Goal: Task Accomplishment & Management: Use online tool/utility

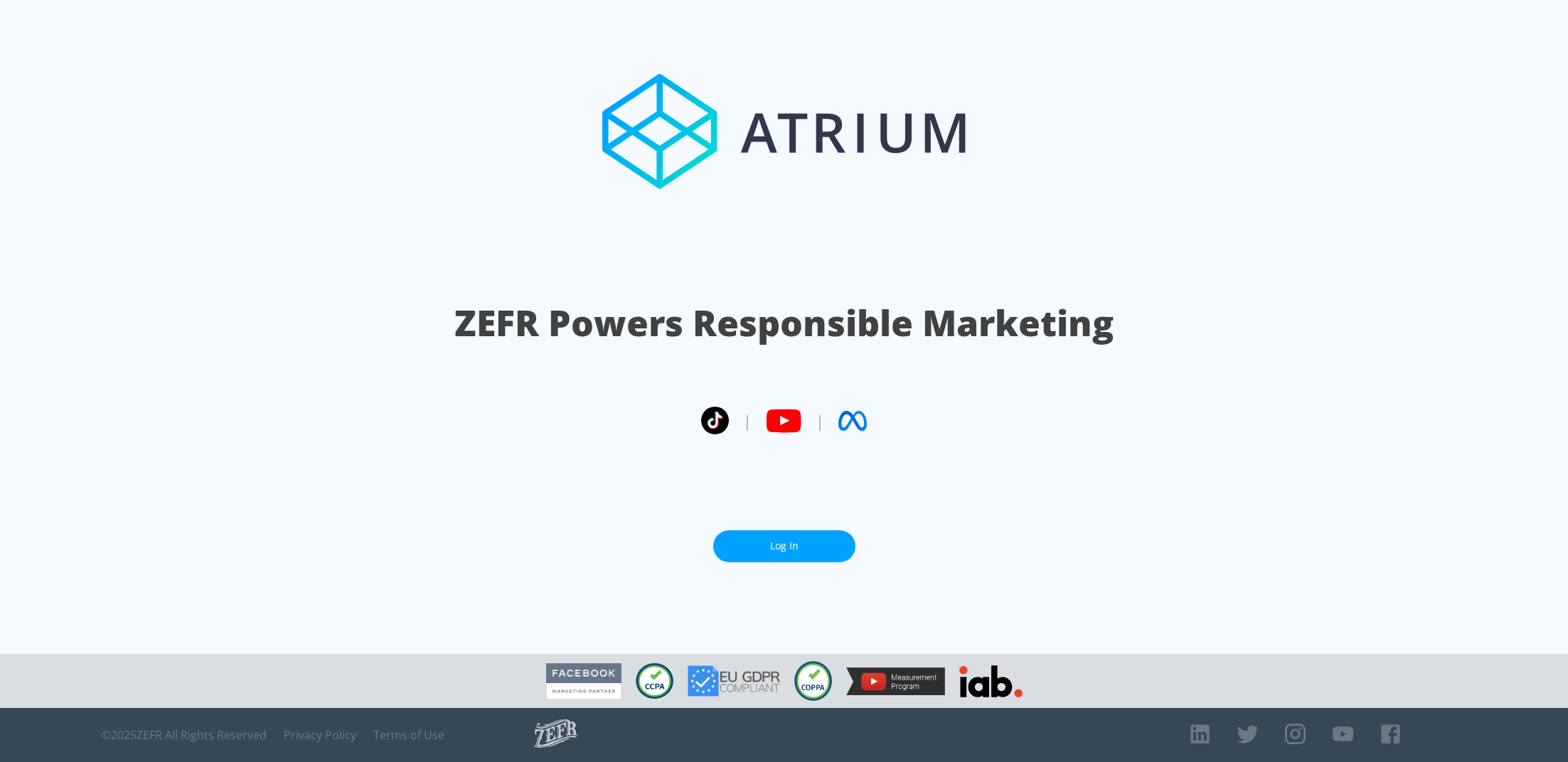
click at [812, 555] on link "Log In" at bounding box center [784, 546] width 142 height 32
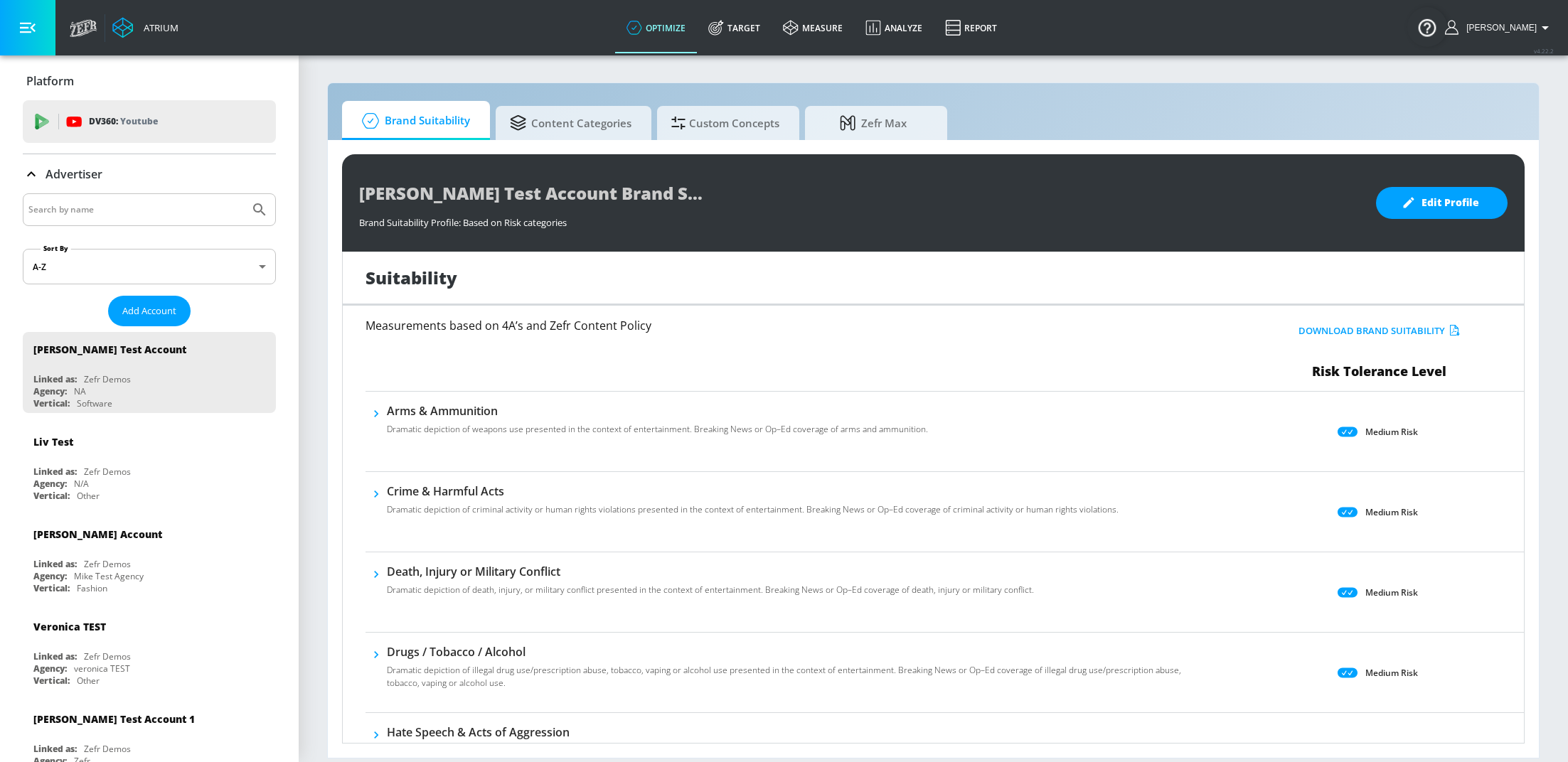
click at [113, 204] on input "Search by name" at bounding box center [137, 209] width 216 height 18
type input "hinge"
click at [244, 194] on button "Submit Search" at bounding box center [259, 209] width 32 height 32
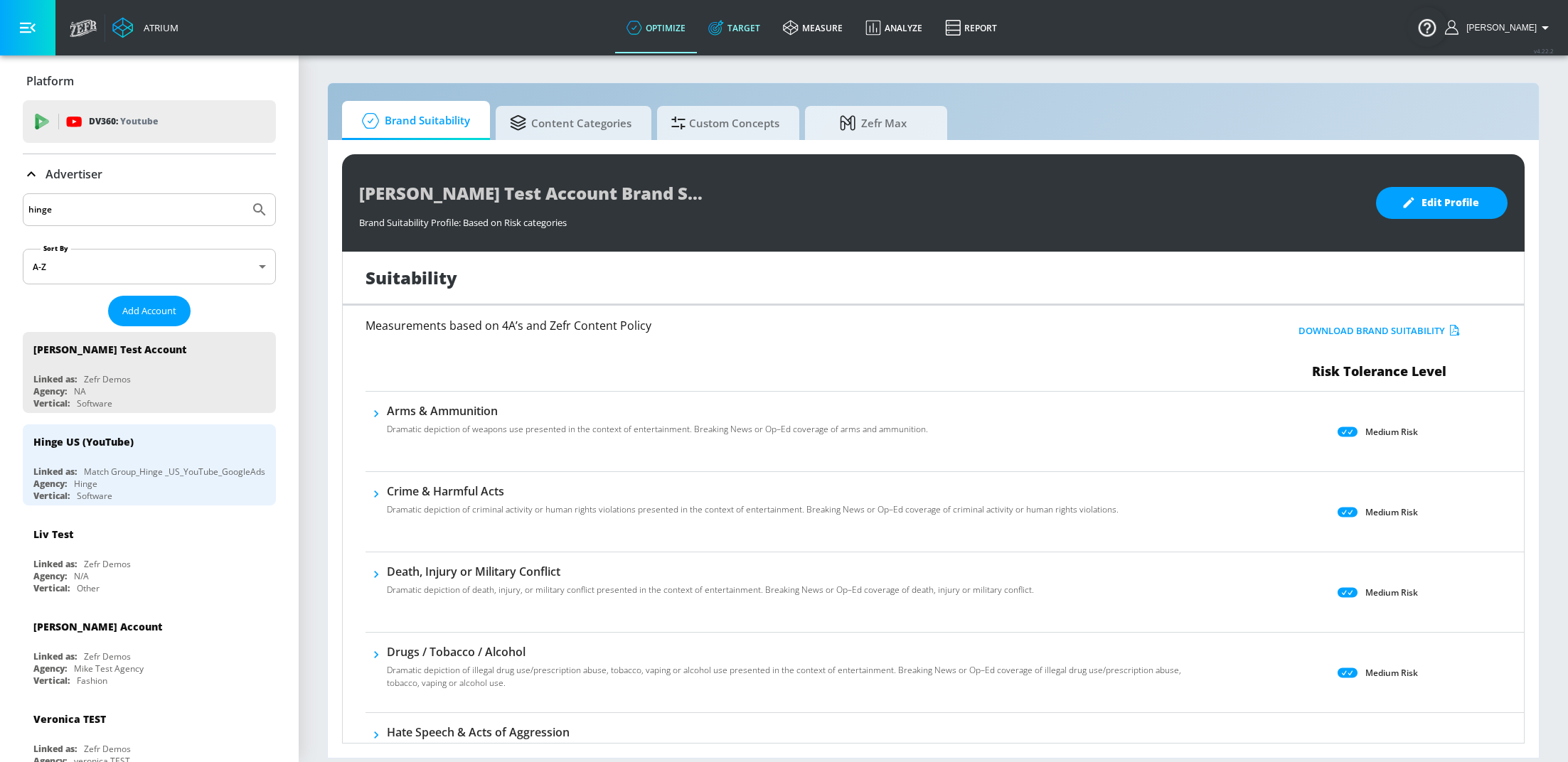
click at [745, 30] on link "Target" at bounding box center [734, 28] width 74 height 52
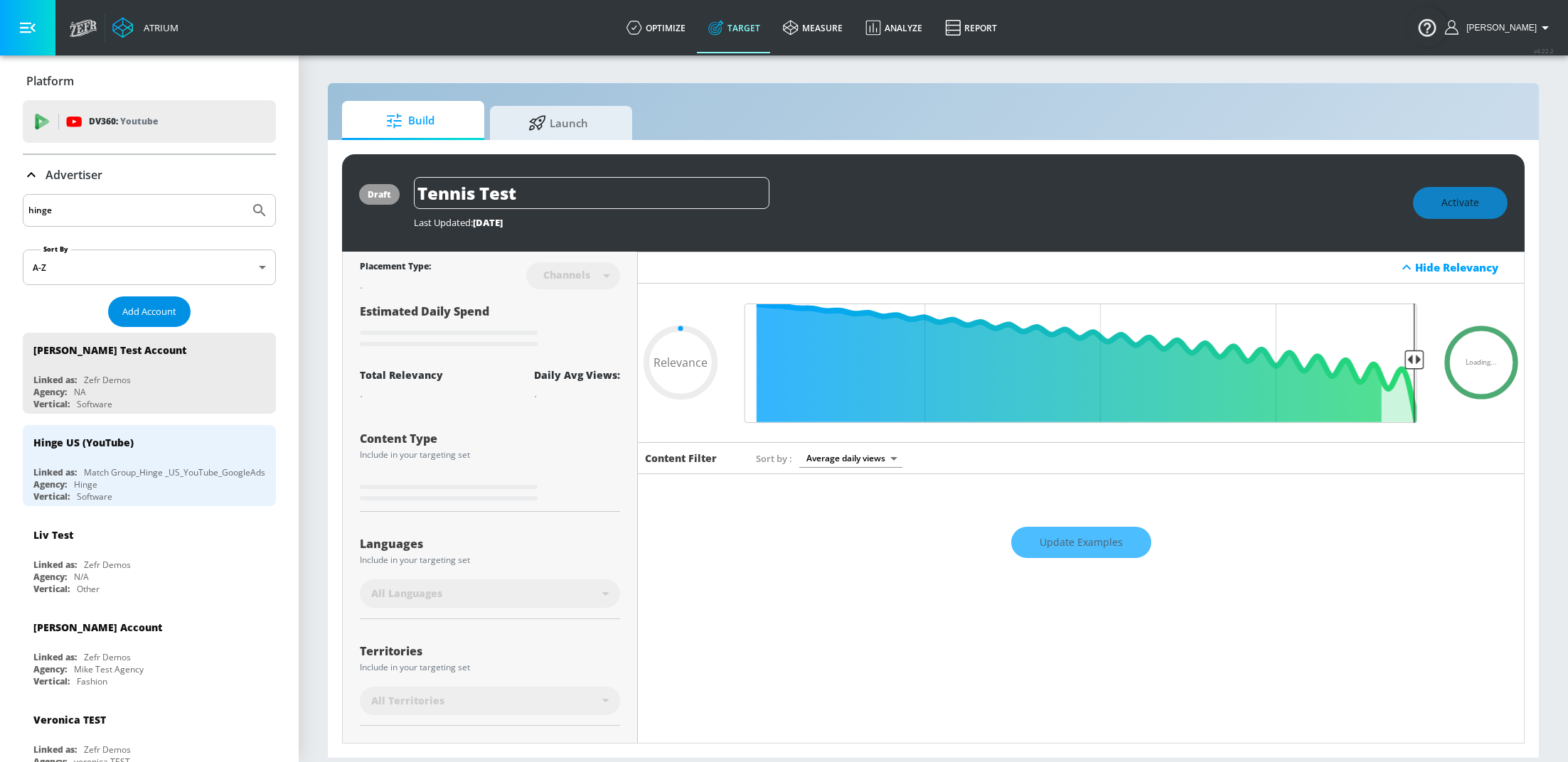
type input "0.05"
click at [141, 218] on input "hinge" at bounding box center [137, 210] width 216 height 18
click at [142, 450] on div "Hinge US (YouTube)" at bounding box center [153, 442] width 239 height 34
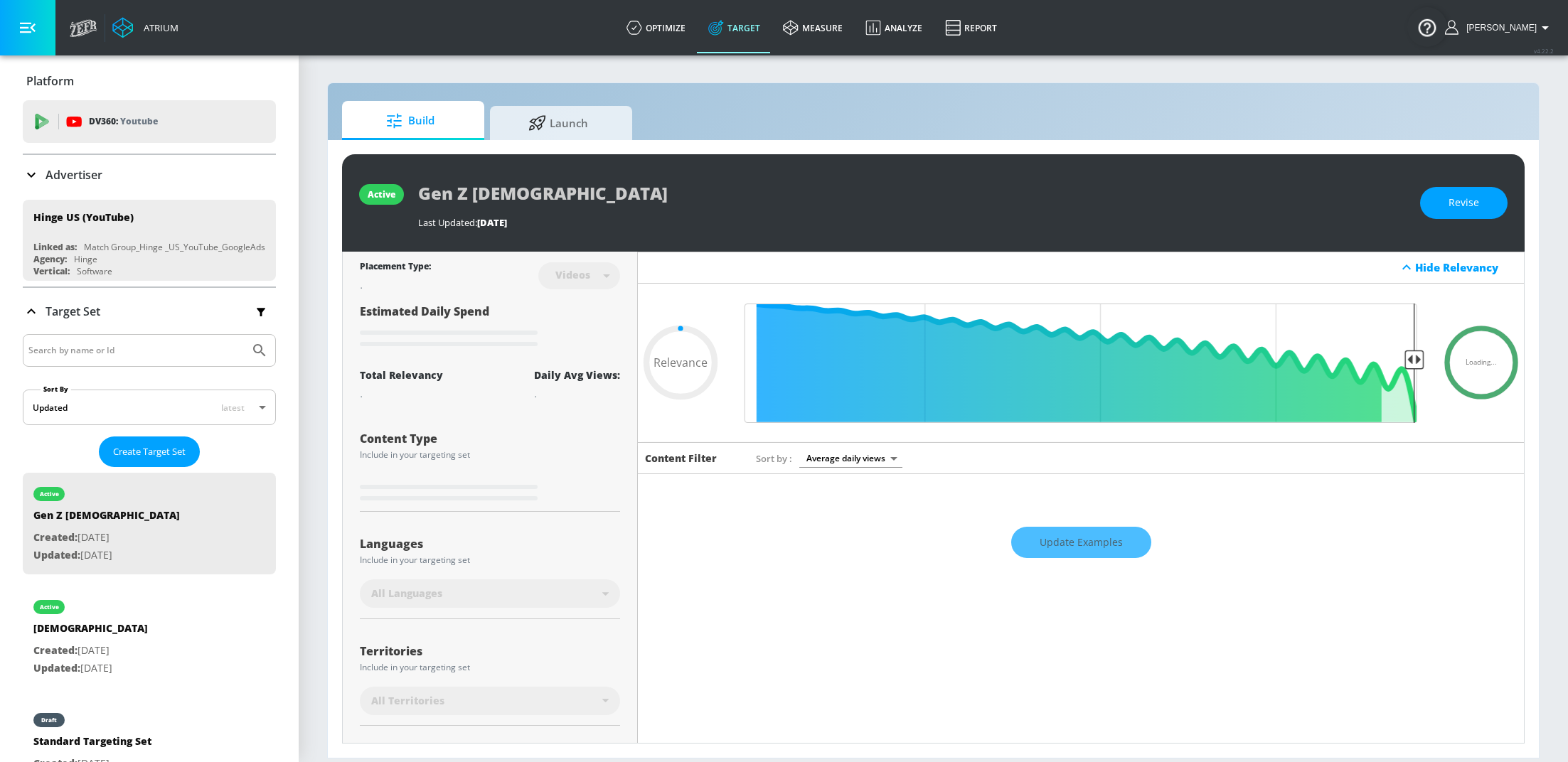
type input "0.05"
click at [580, 132] on span "Launch" at bounding box center [558, 121] width 108 height 34
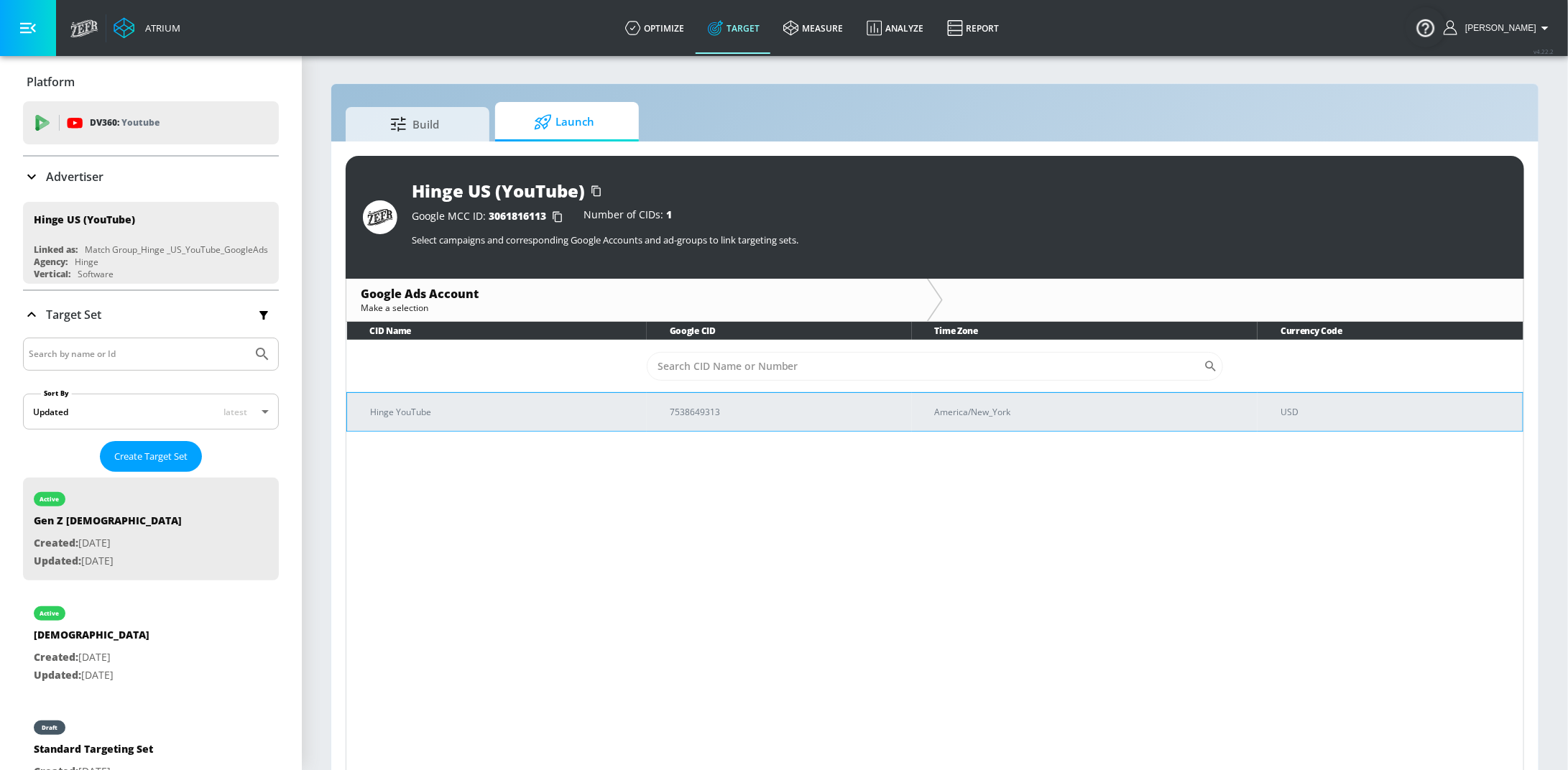
click at [699, 415] on p "7538649313" at bounding box center [784, 412] width 231 height 15
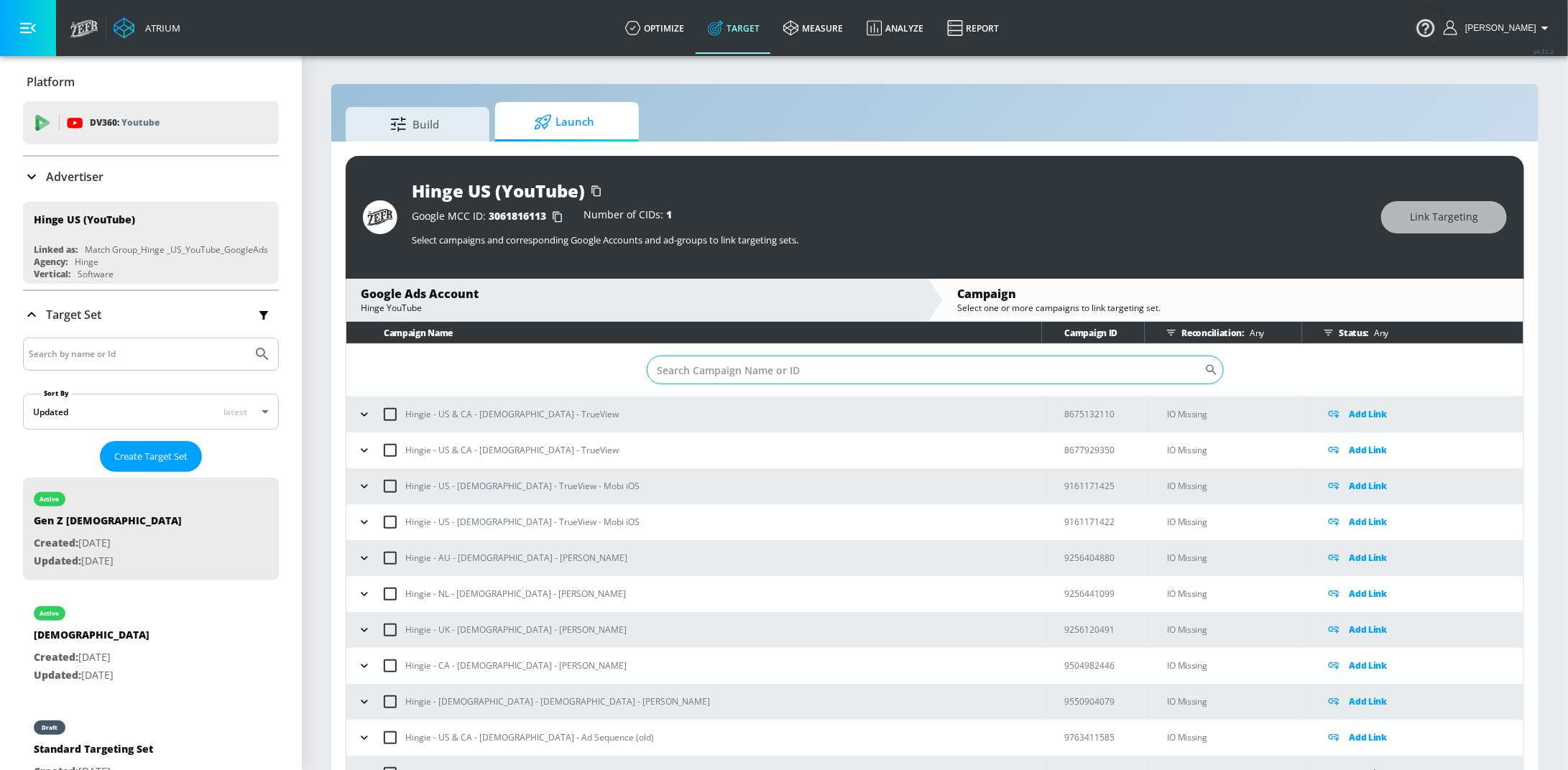
click at [780, 369] on input "Sort By" at bounding box center [925, 371] width 558 height 29
paste input "22901146548"
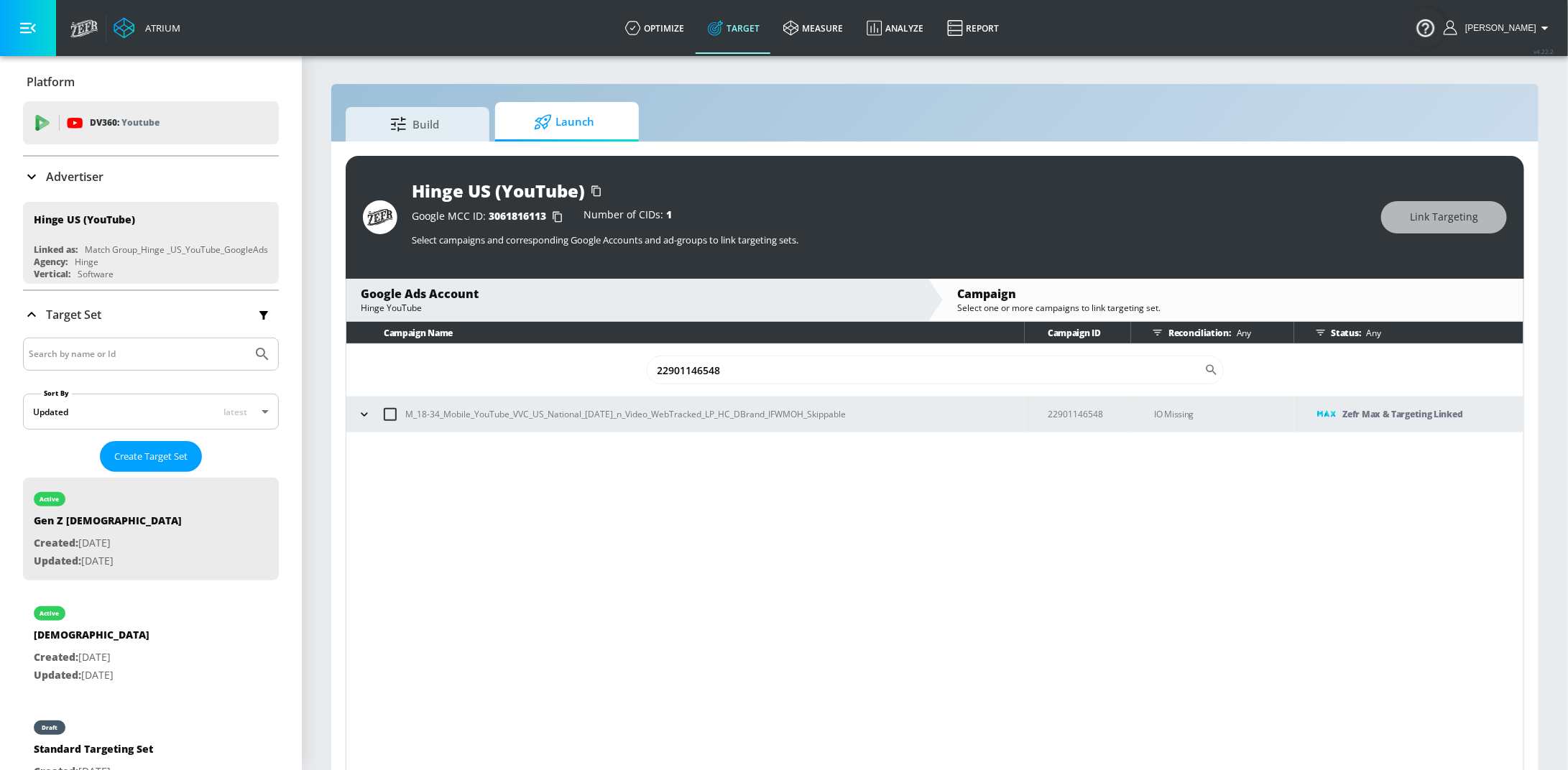
type input "22901146548"
click at [356, 414] on button "button" at bounding box center [364, 414] width 21 height 21
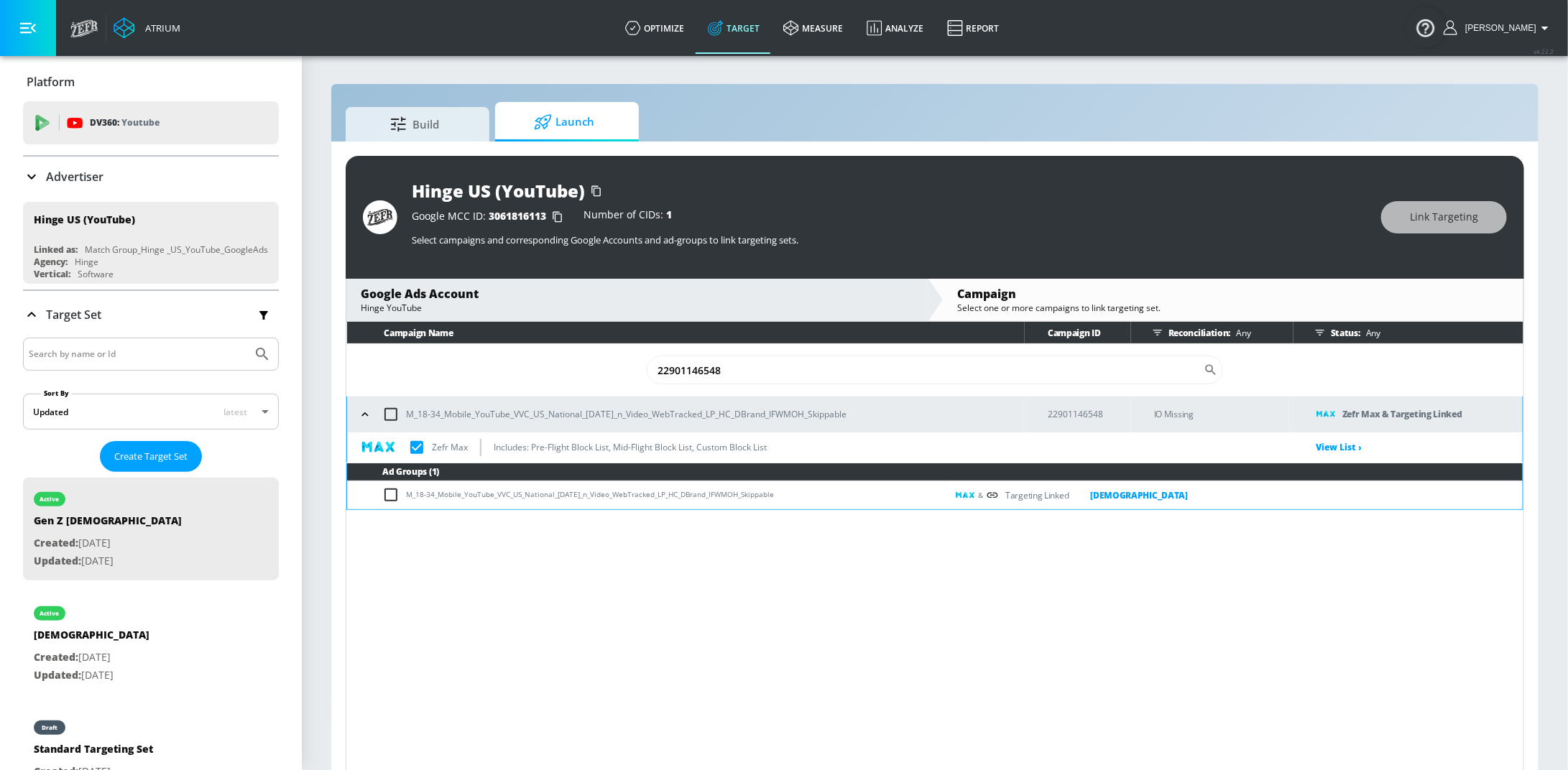
drag, startPoint x: 788, startPoint y: 493, endPoint x: 408, endPoint y: 501, distance: 380.1
click at [408, 501] on td "M_18-34_Mobile_YouTube_VVC_US_National_[DATE]_n_Video_WebTracked_LP_HC_DBrand_I…" at bounding box center [646, 495] width 599 height 28
copy td "M_18-34_Mobile_YouTube_VVC_US_National_[DATE]_n_Video_WebTracked_LP_HC_DBrand_I…"
drag, startPoint x: 1117, startPoint y: 413, endPoint x: 1047, endPoint y: 418, distance: 70.2
click at [1047, 418] on td "22901146548" at bounding box center [1078, 414] width 106 height 36
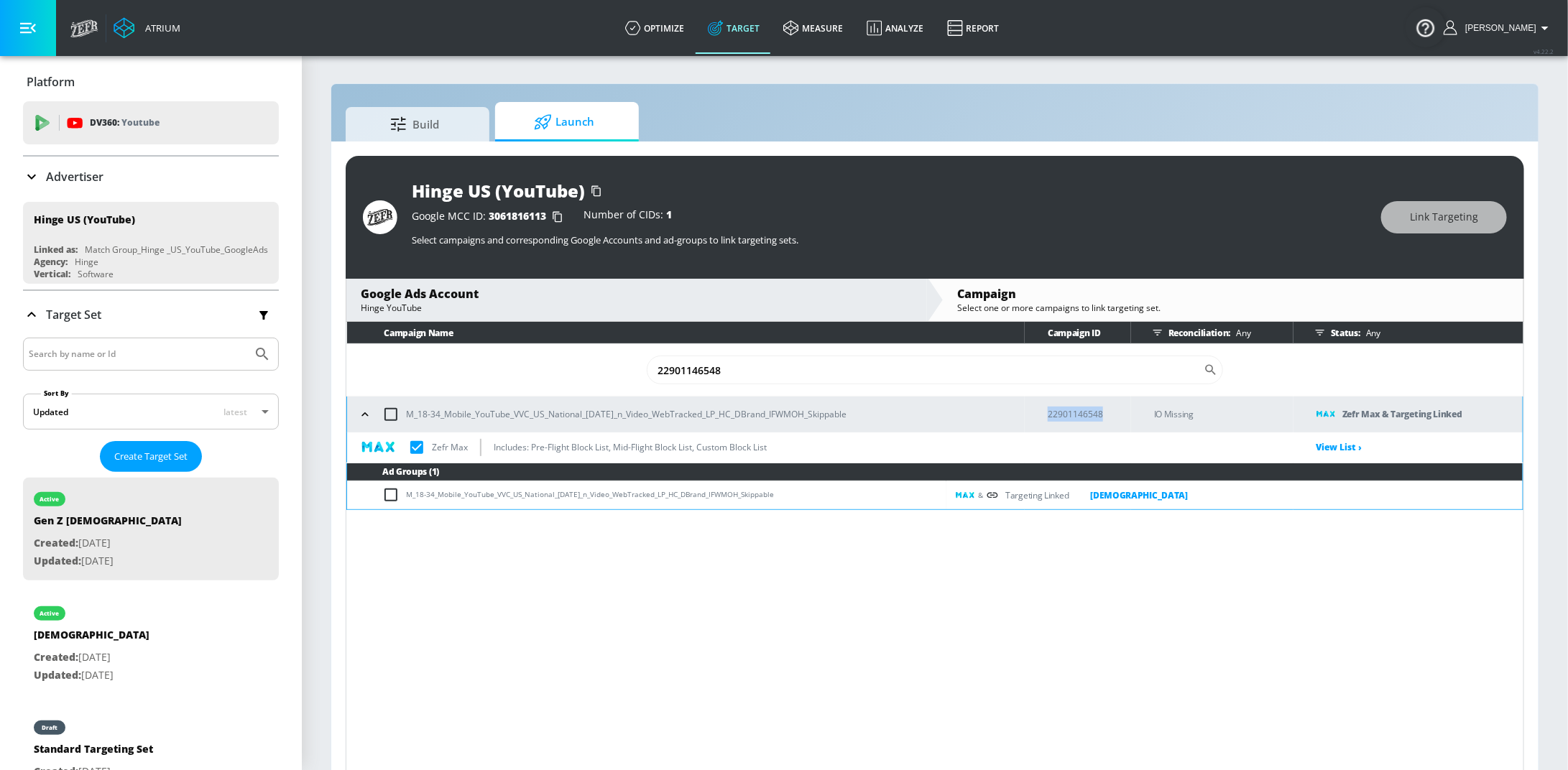
copy p "22901146548"
click at [820, 26] on link "measure" at bounding box center [813, 28] width 83 height 52
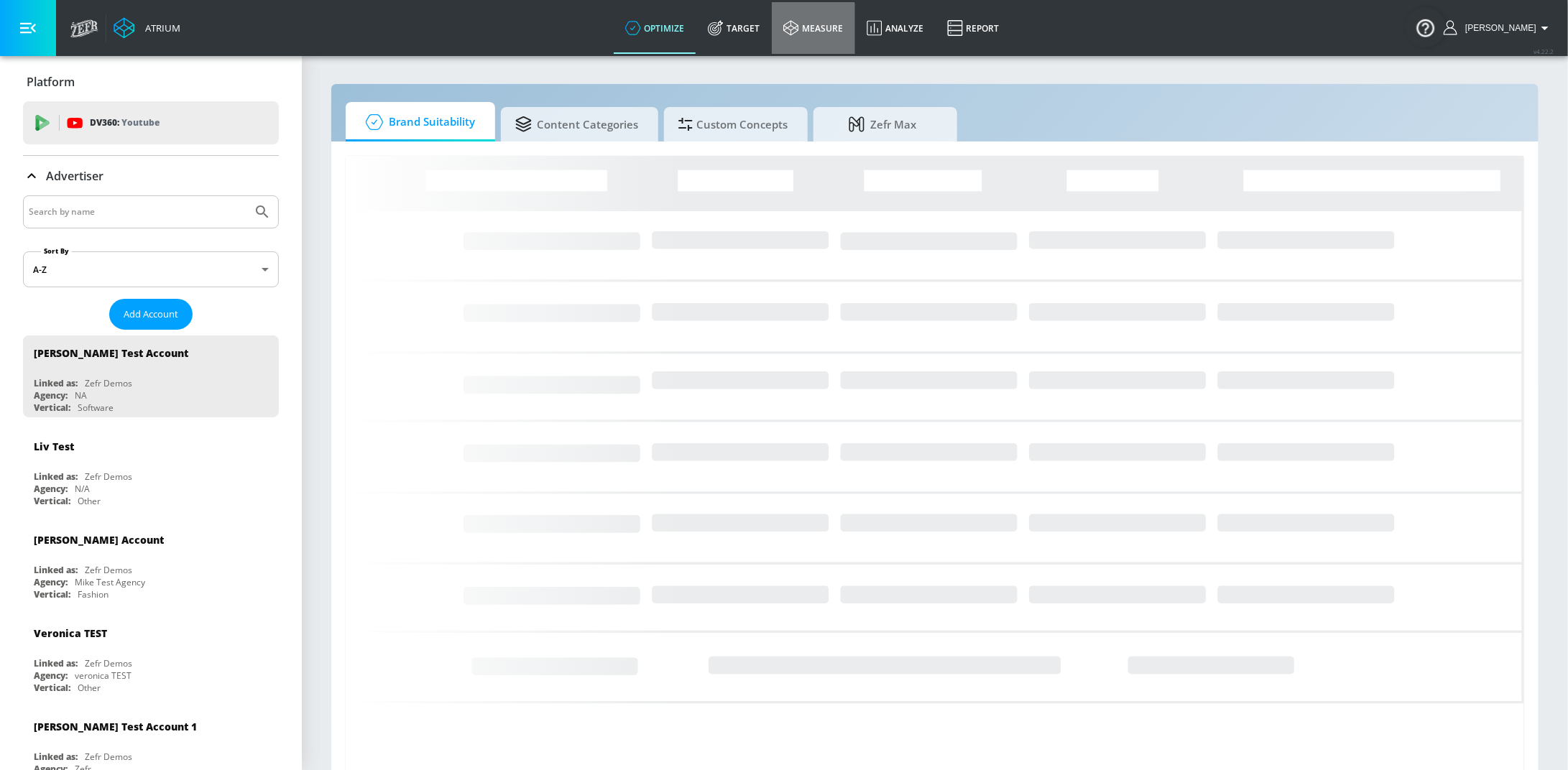
click at [799, 35] on icon at bounding box center [791, 28] width 15 height 15
